Goal: Task Accomplishment & Management: Use online tool/utility

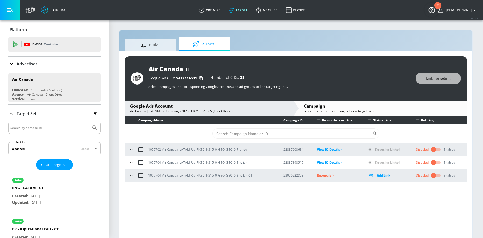
click at [132, 175] on icon "button" at bounding box center [131, 175] width 5 height 5
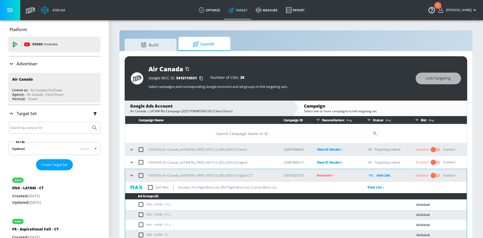
scroll to position [11, 0]
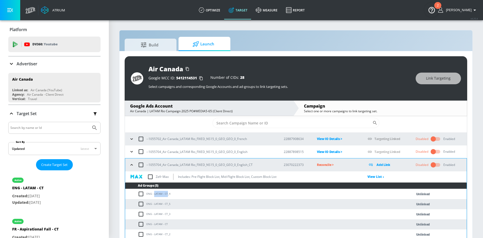
drag, startPoint x: 154, startPoint y: 194, endPoint x: 167, endPoint y: 194, distance: 13.0
click at [167, 194] on td "ENG - LATAM - CT_4" at bounding box center [263, 194] width 277 height 10
copy td "LATAM - CT"
click at [142, 194] on input "checkbox" at bounding box center [142, 194] width 9 height 6
checkbox input "true"
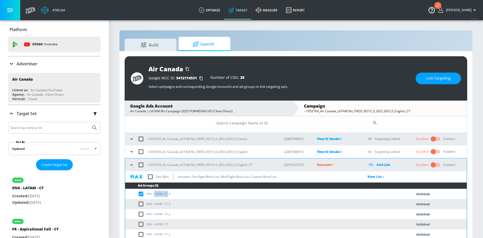
click at [142, 202] on input "checkbox" at bounding box center [142, 204] width 9 height 6
checkbox input "true"
click at [141, 213] on input "checkbox" at bounding box center [142, 214] width 9 height 6
checkbox input "true"
click at [139, 223] on input "checkbox" at bounding box center [142, 224] width 9 height 6
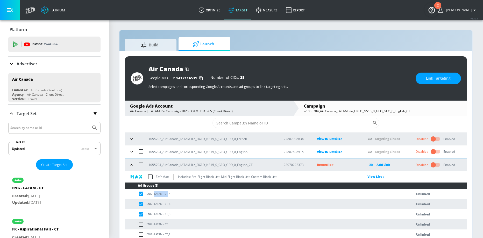
checkbox input "true"
click at [139, 235] on input "checkbox" at bounding box center [142, 234] width 9 height 6
checkbox input "true"
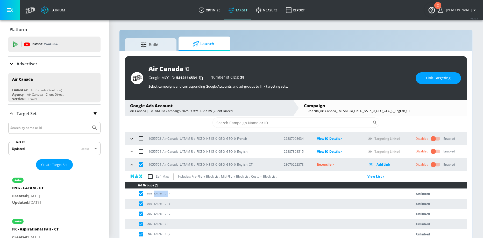
scroll to position [8, 0]
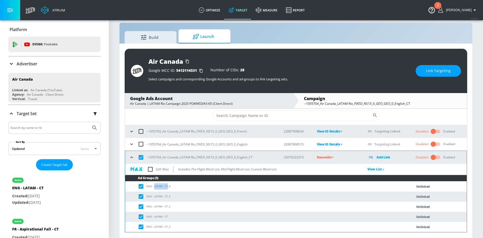
click at [429, 72] on span "Link Targeting" at bounding box center [438, 71] width 25 height 6
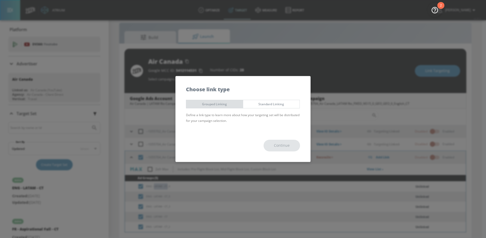
click at [210, 103] on span "Grouped Linking" at bounding box center [214, 103] width 49 height 5
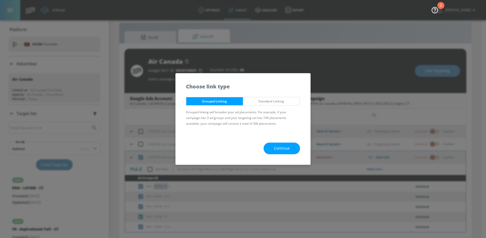
click at [273, 147] on button "Continue" at bounding box center [282, 148] width 37 height 12
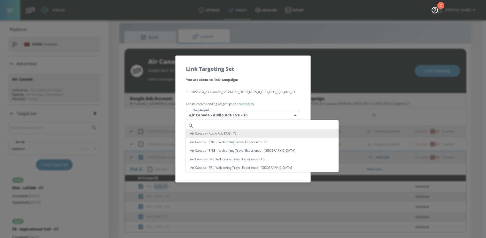
click at [232, 111] on body "Atrium optimize Target measure Report optimize Target measure Report v 4.25.4 N…" at bounding box center [243, 114] width 486 height 245
click at [222, 123] on input "text" at bounding box center [267, 125] width 143 height 7
paste input "LATAM - CT"
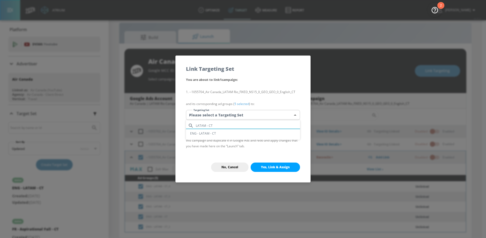
type input "LATAM - CT"
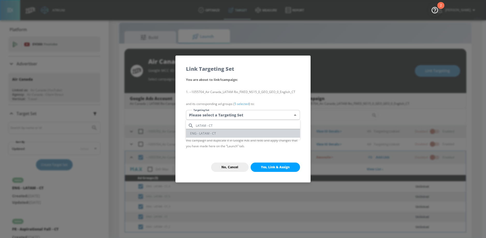
click at [213, 132] on li "ENG - LATAM - CT" at bounding box center [243, 133] width 114 height 9
type input "385aca31-9983-4273-b3d7-89b4937e376c"
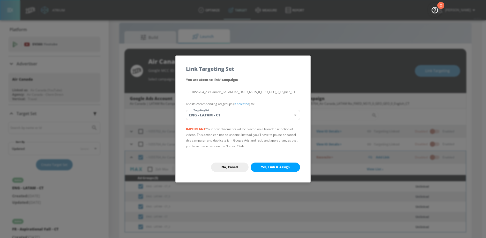
click at [266, 165] on span "Yes, Link & Assign" at bounding box center [275, 167] width 29 height 4
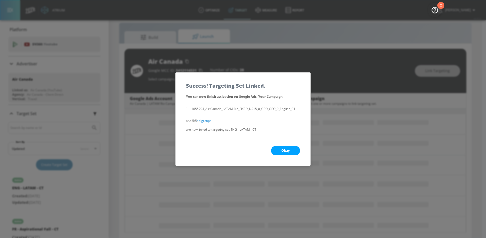
click at [283, 151] on span "Okay" at bounding box center [286, 150] width 8 height 4
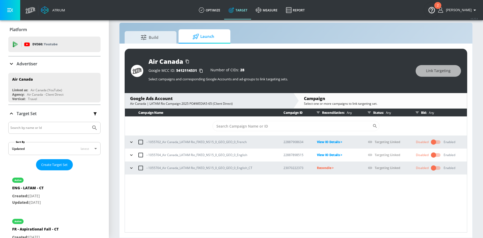
scroll to position [0, 0]
click at [130, 166] on icon "button" at bounding box center [131, 167] width 5 height 5
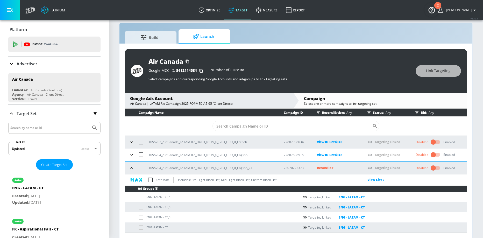
scroll to position [11, 0]
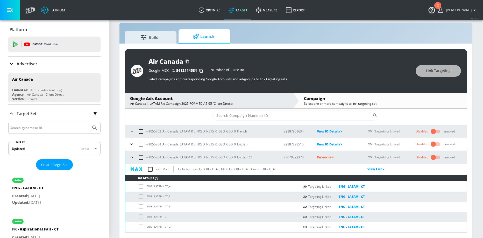
click at [130, 160] on button "button" at bounding box center [132, 157] width 8 height 8
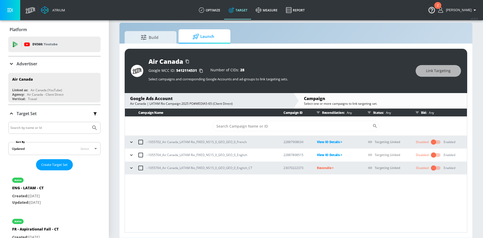
click at [321, 167] on p "Reconcile >" at bounding box center [338, 168] width 43 height 6
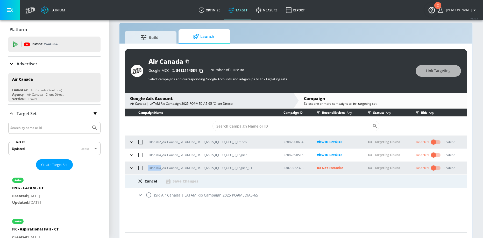
drag, startPoint x: 148, startPoint y: 168, endPoint x: 160, endPoint y: 168, distance: 11.9
click at [160, 168] on p "--1055704_Air Canada_LATAM Rio_FIXED_NS15_0_GEO_GEO_0_English_CT" at bounding box center [199, 167] width 106 height 5
copy p "1055704"
click at [147, 192] on input "radio" at bounding box center [148, 194] width 11 height 11
radio input "true"
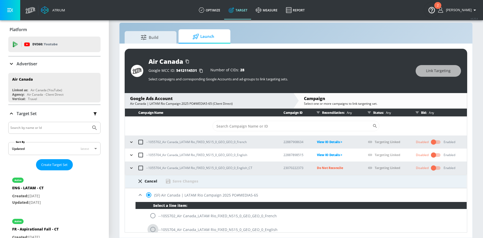
click at [153, 230] on input "radio" at bounding box center [152, 229] width 11 height 11
radio input "true"
click at [194, 177] on div "Cancel Save Changes" at bounding box center [295, 179] width 341 height 9
click at [193, 178] on div "Save Changes" at bounding box center [185, 180] width 26 height 5
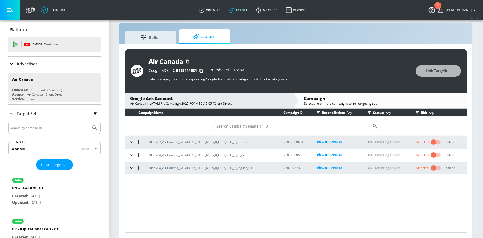
scroll to position [8, 0]
